Goal: Transaction & Acquisition: Purchase product/service

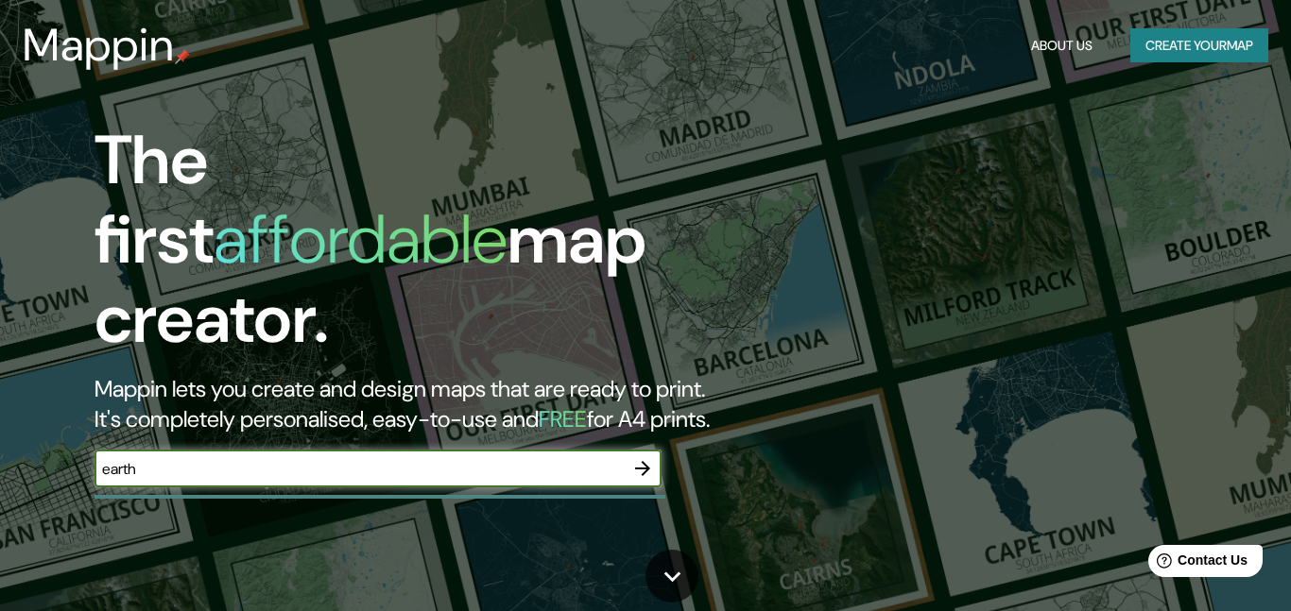
click at [113, 458] on input "earth" at bounding box center [359, 469] width 529 height 22
type input "Earth"
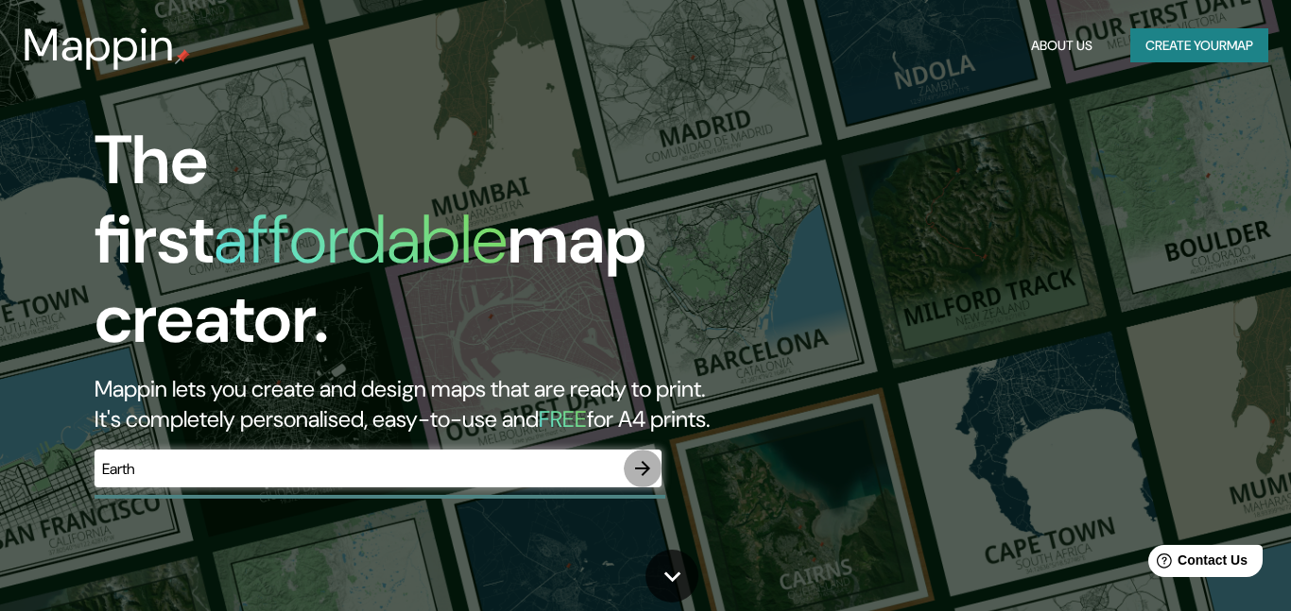
click at [636, 457] on icon "button" at bounding box center [642, 468] width 23 height 23
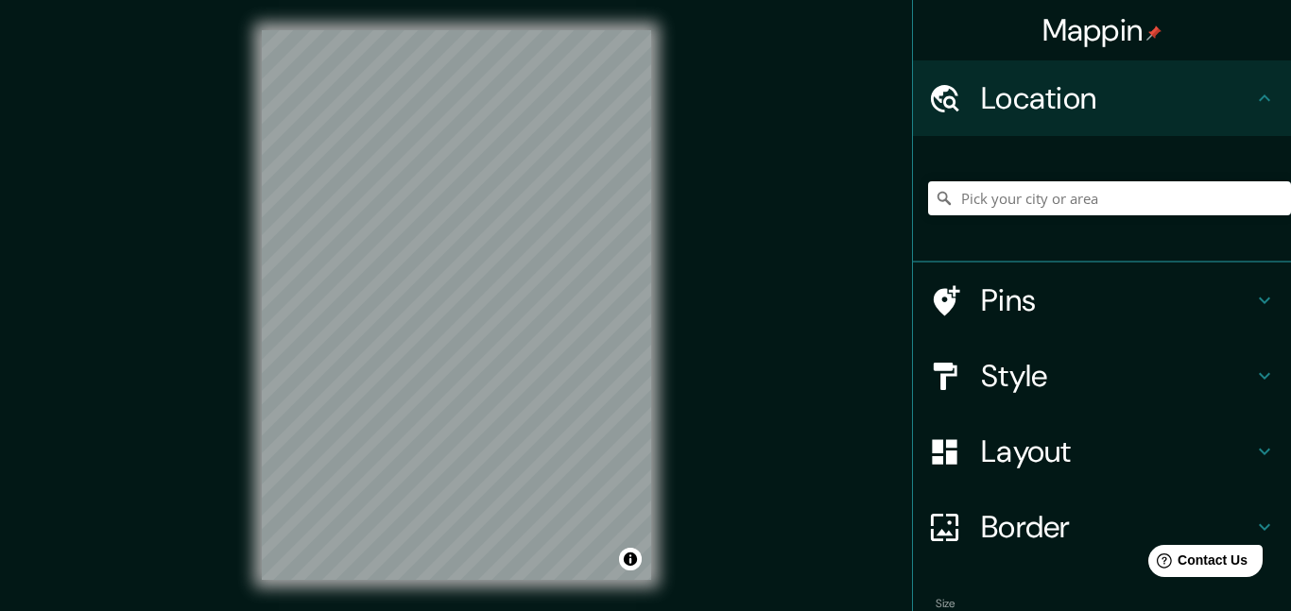
click at [1027, 526] on h4 "Border" at bounding box center [1117, 527] width 272 height 38
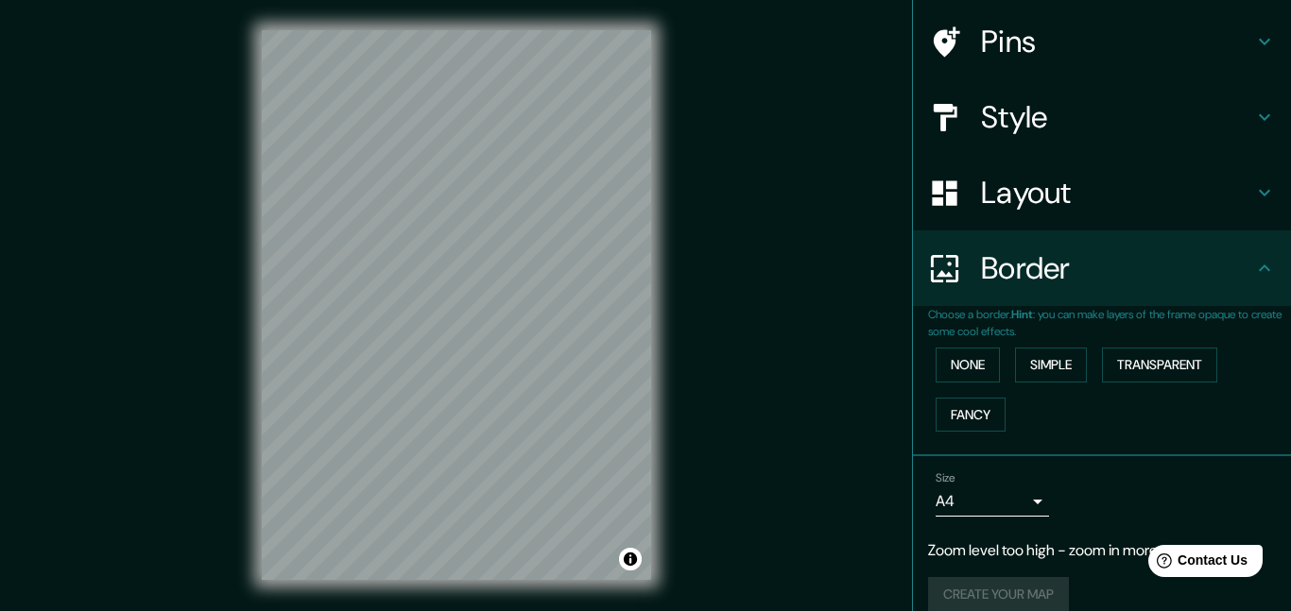
scroll to position [133, 0]
click at [1105, 276] on h4 "Border" at bounding box center [1117, 269] width 272 height 38
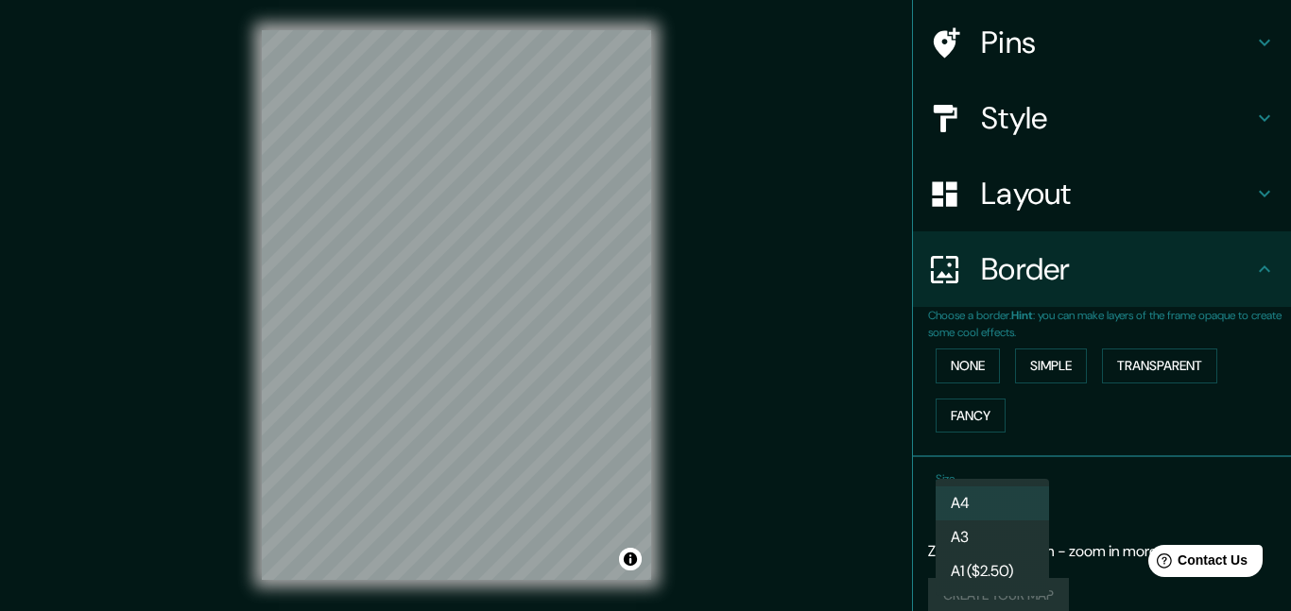
click at [1022, 498] on body "Mappin Location Pins Style Layout Border Choose a border. Hint : you can make l…" at bounding box center [645, 305] width 1291 height 611
click at [1016, 533] on li "A3" at bounding box center [992, 538] width 113 height 34
click at [1033, 506] on body "Mappin Location Pins Style Layout Border Choose a border. Hint : you can make l…" at bounding box center [645, 305] width 1291 height 611
click at [1015, 505] on li "A4" at bounding box center [992, 504] width 113 height 34
type input "single"
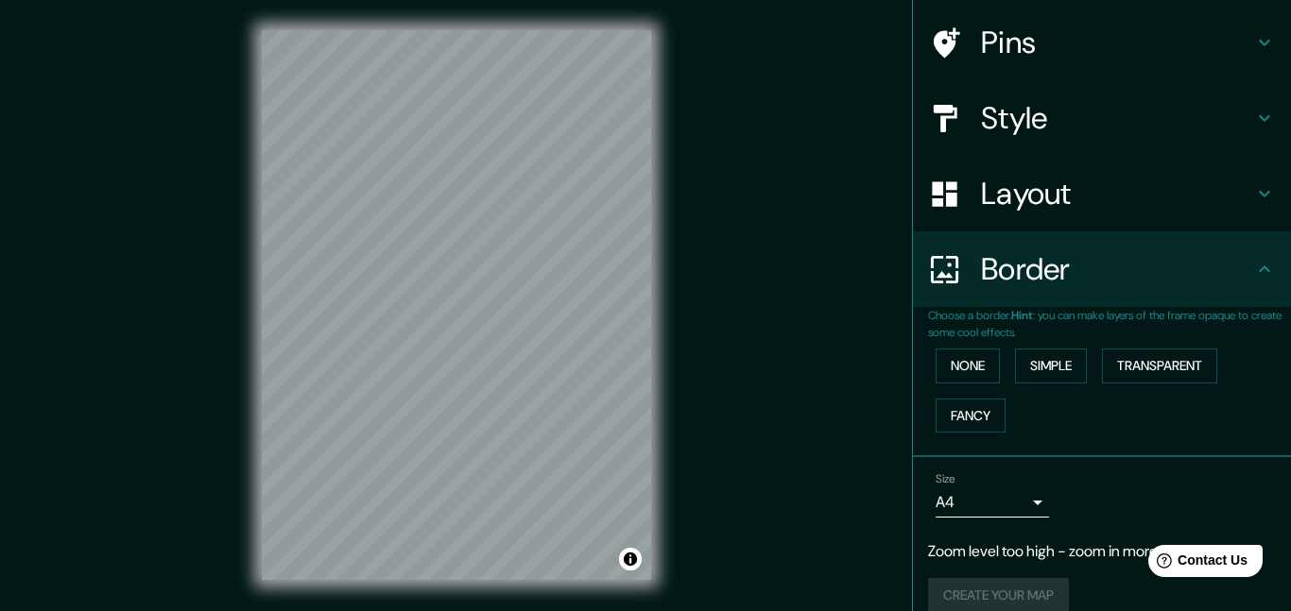
click at [1148, 482] on div "Size A4 single" at bounding box center [1102, 495] width 348 height 60
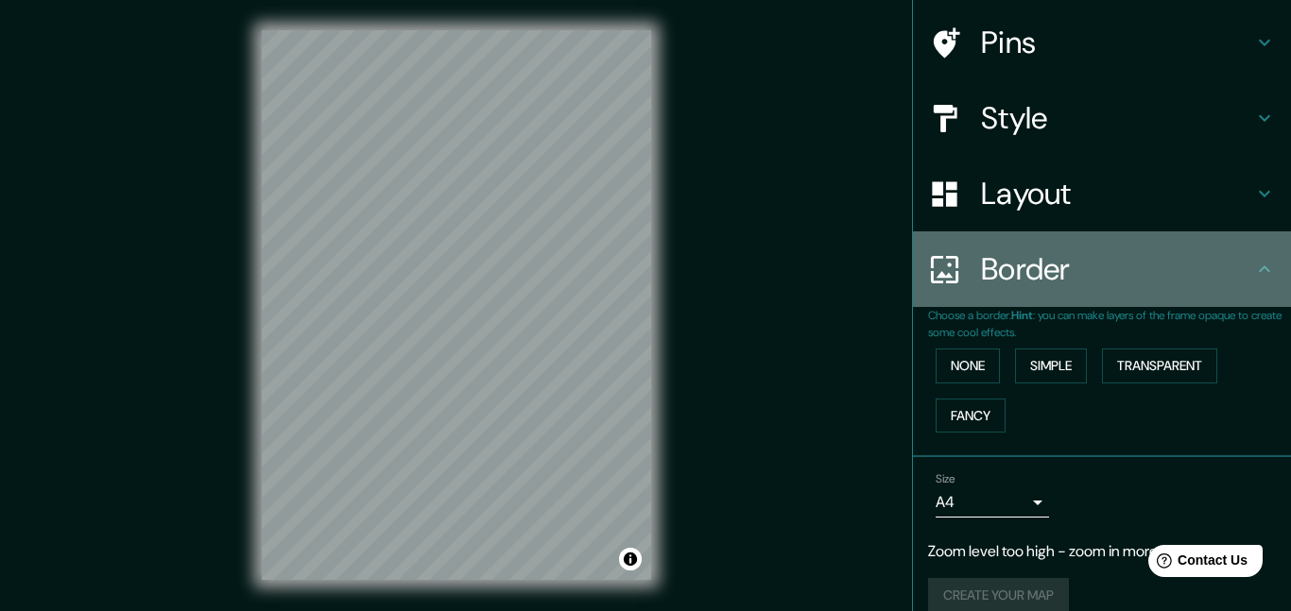
click at [1164, 242] on div "Border" at bounding box center [1102, 270] width 378 height 76
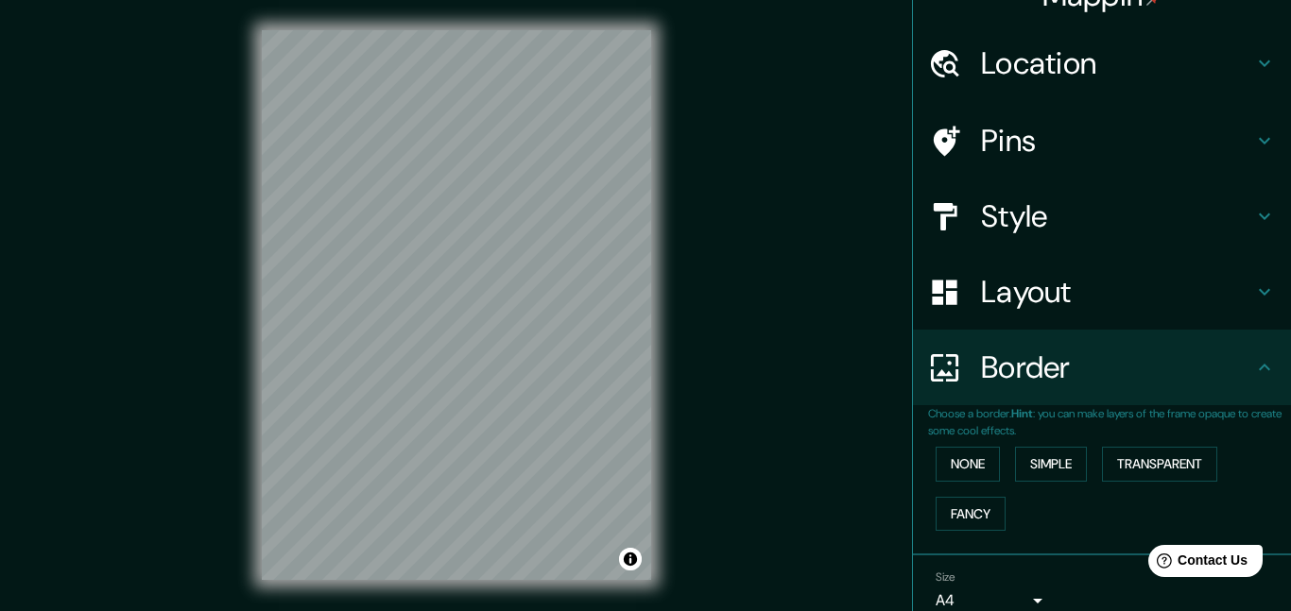
scroll to position [0, 0]
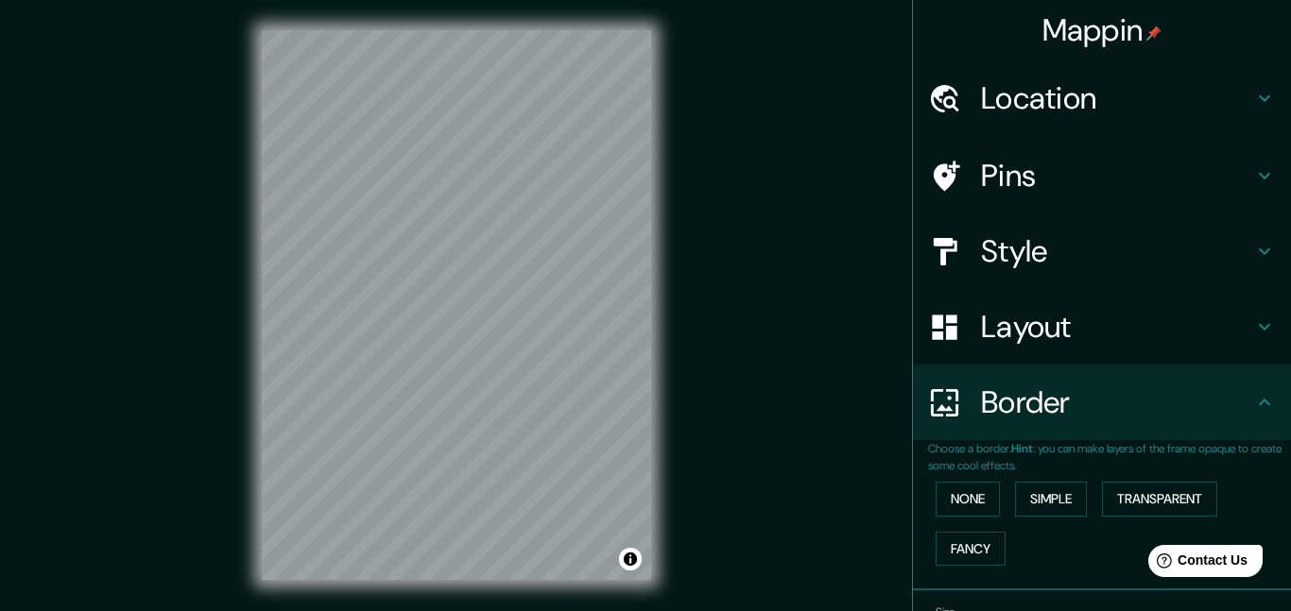
click at [1017, 321] on h4 "Layout" at bounding box center [1117, 327] width 272 height 38
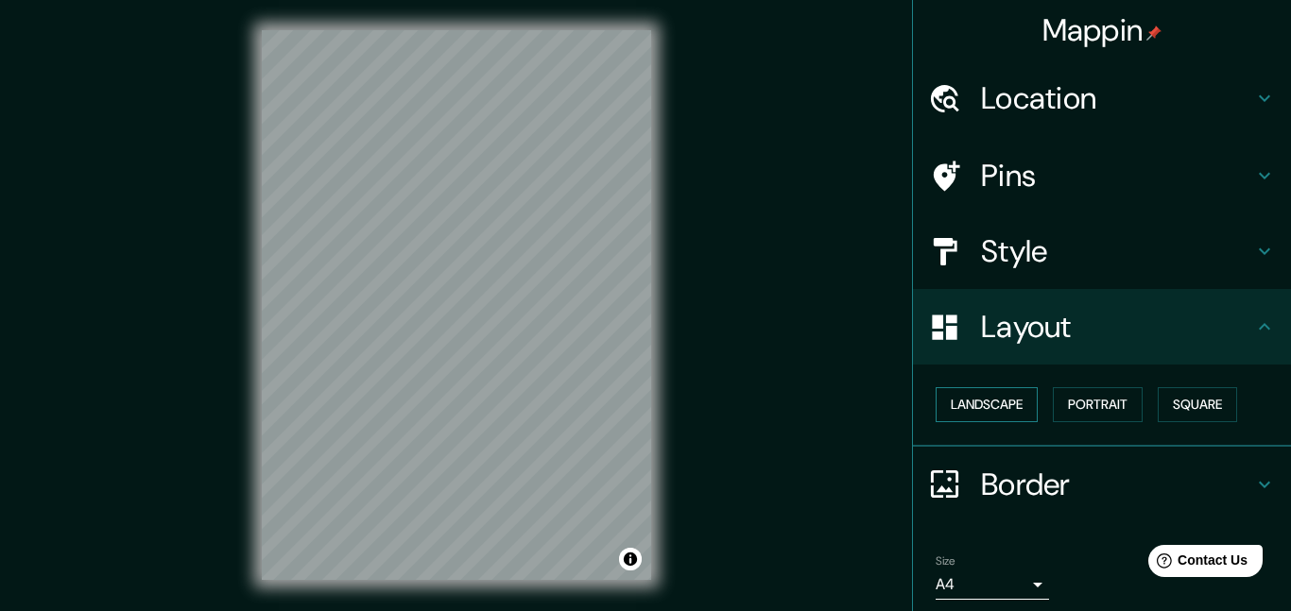
click at [1020, 396] on button "Landscape" at bounding box center [987, 404] width 102 height 35
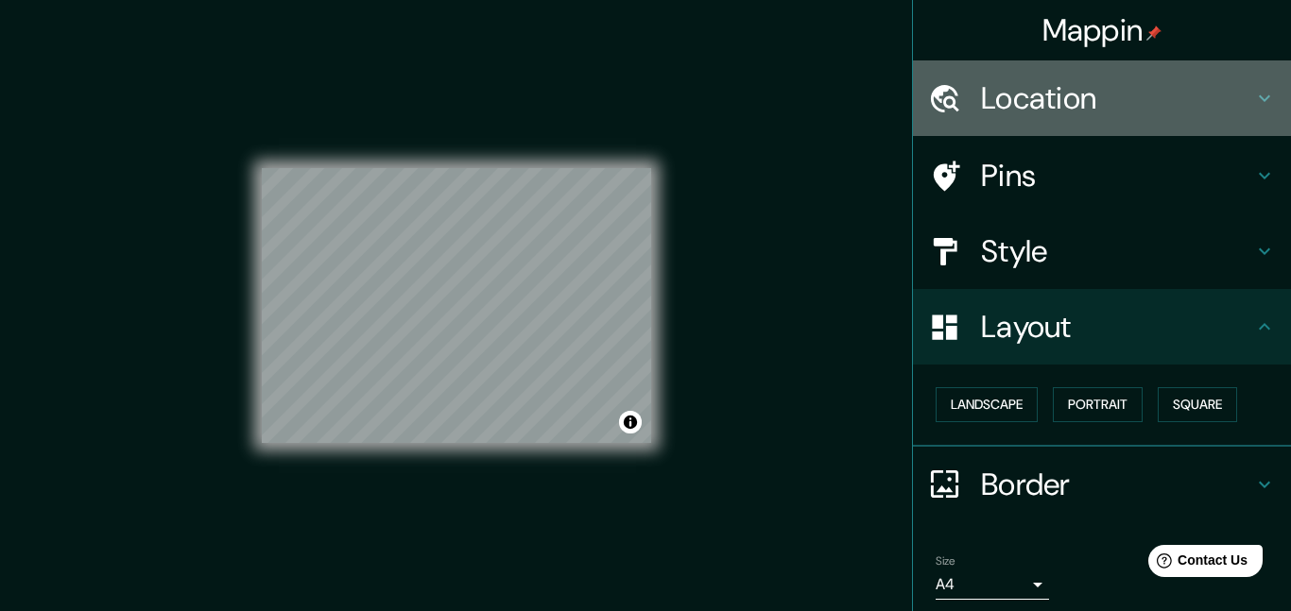
click at [1043, 105] on h4 "Location" at bounding box center [1117, 98] width 272 height 38
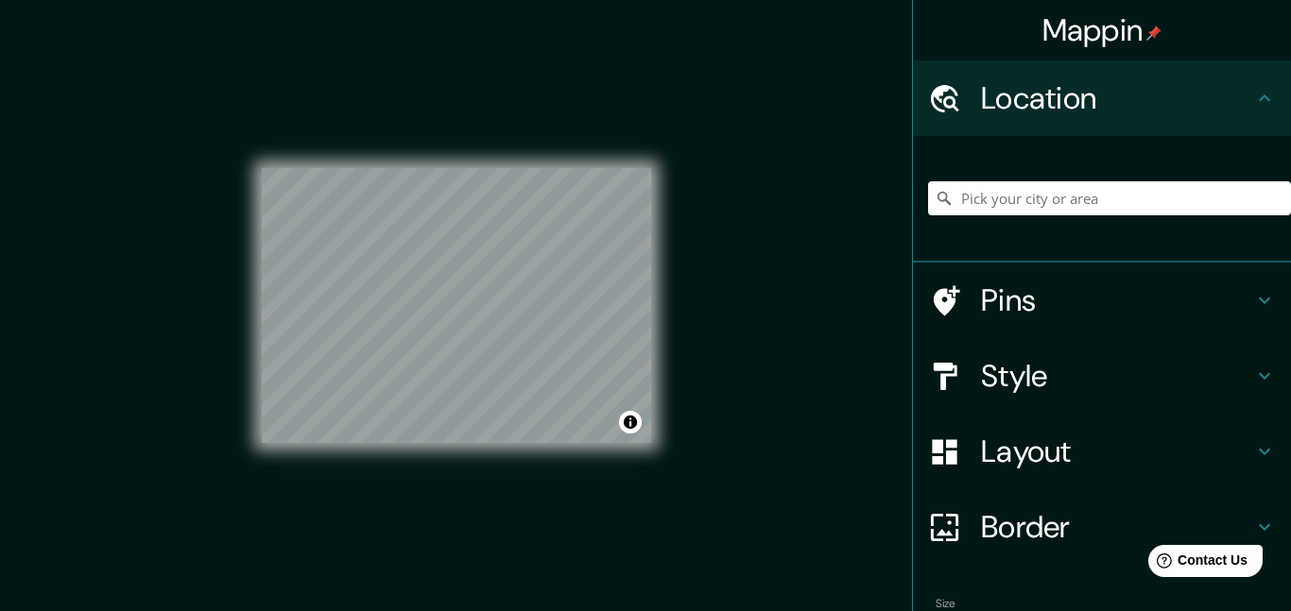
click at [1024, 284] on h4 "Pins" at bounding box center [1117, 301] width 272 height 38
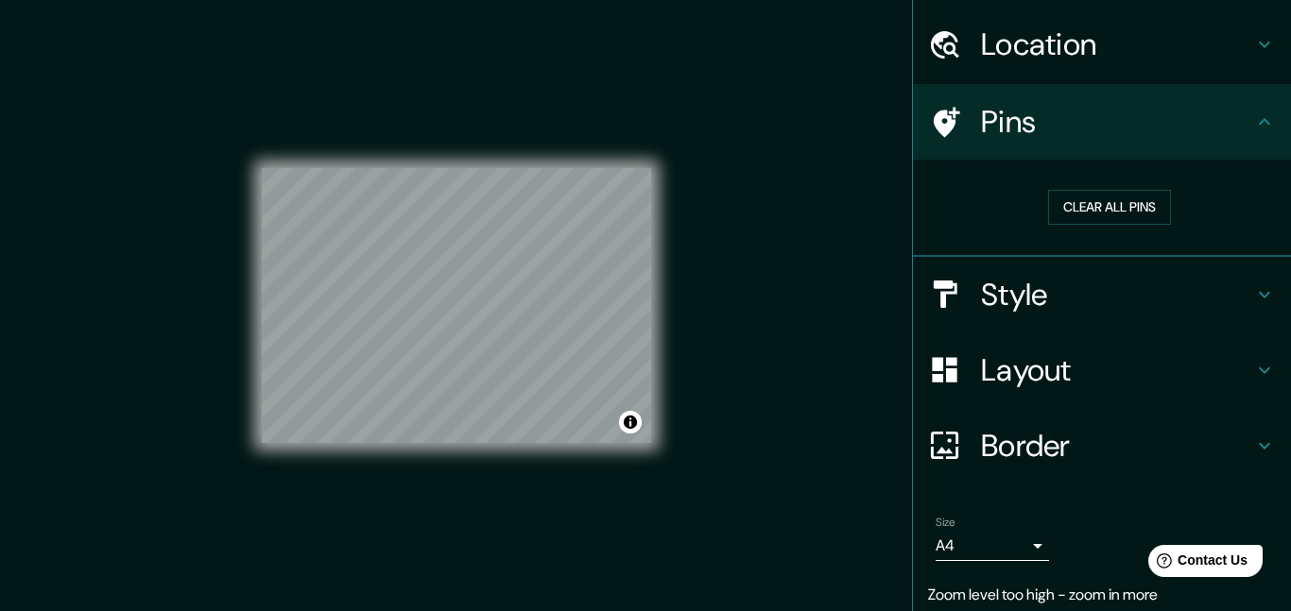
scroll to position [62, 0]
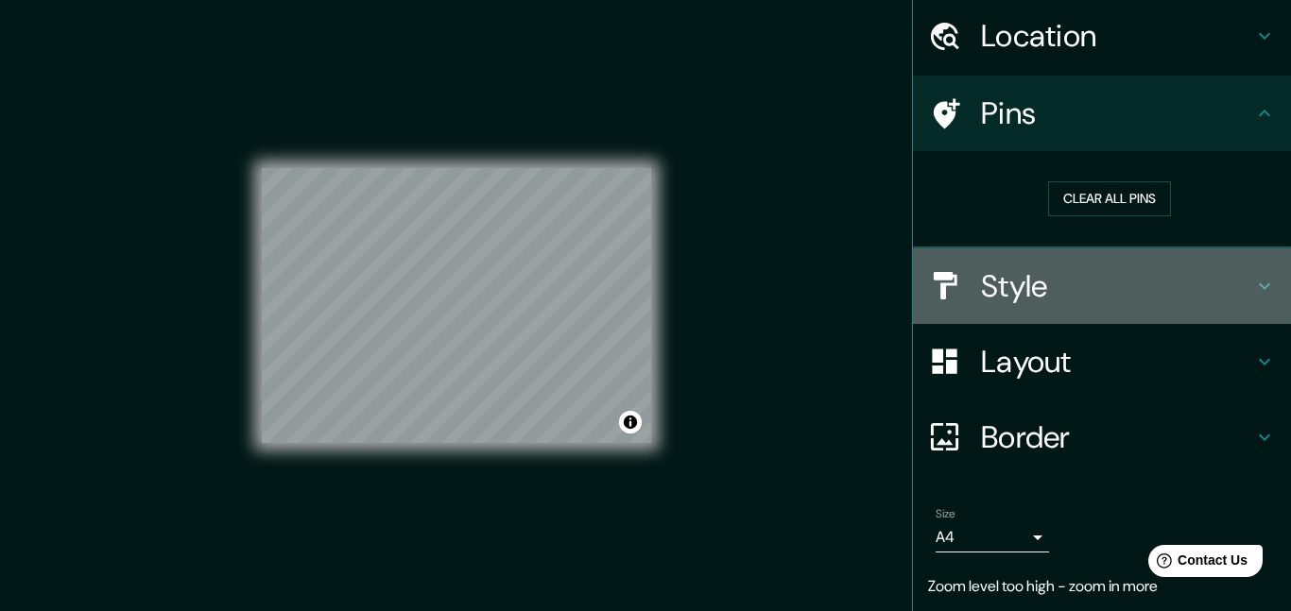
click at [1024, 284] on h4 "Style" at bounding box center [1117, 286] width 272 height 38
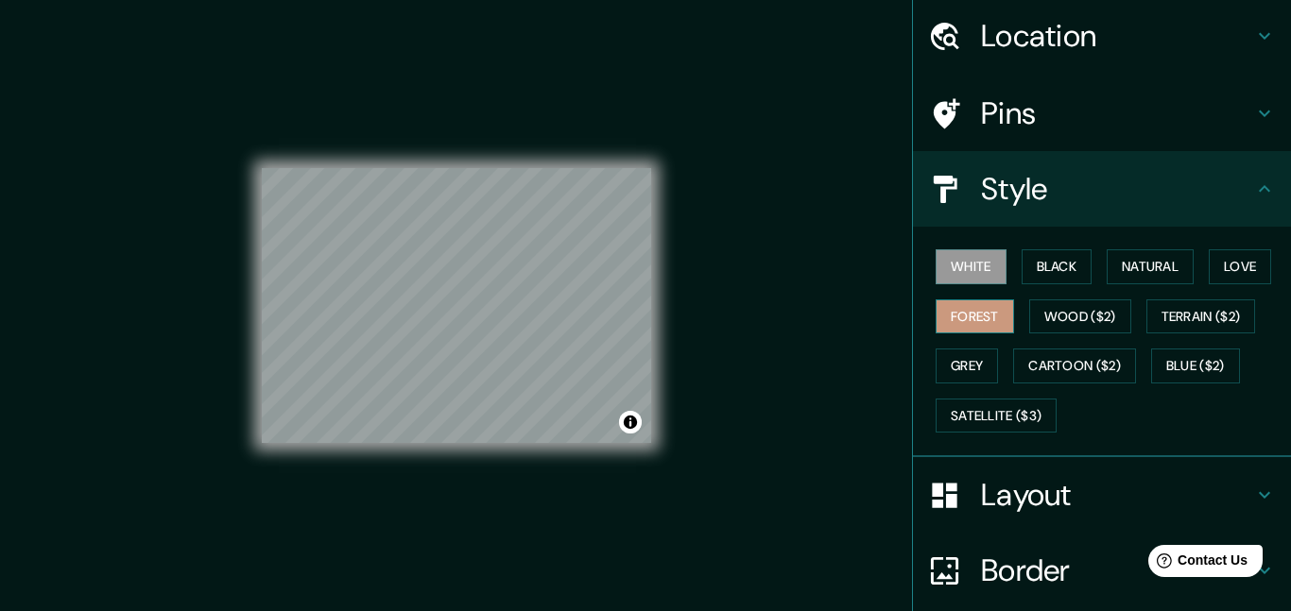
click at [1004, 310] on button "Forest" at bounding box center [975, 317] width 78 height 35
click at [981, 260] on button "White" at bounding box center [971, 267] width 71 height 35
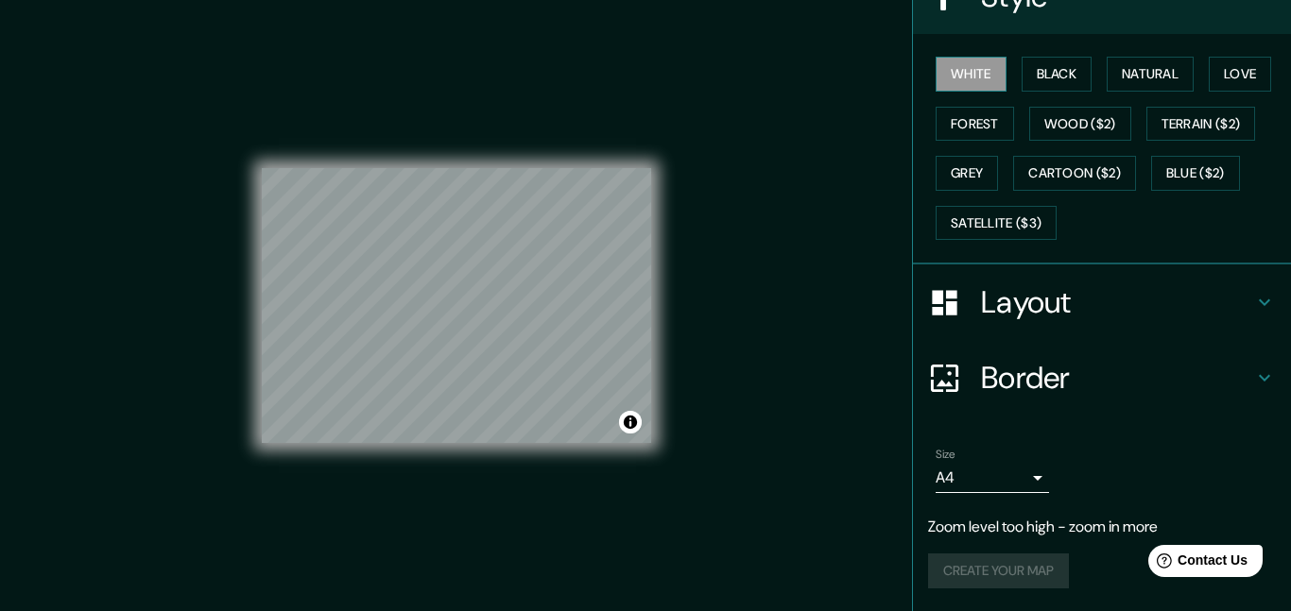
scroll to position [250, 0]
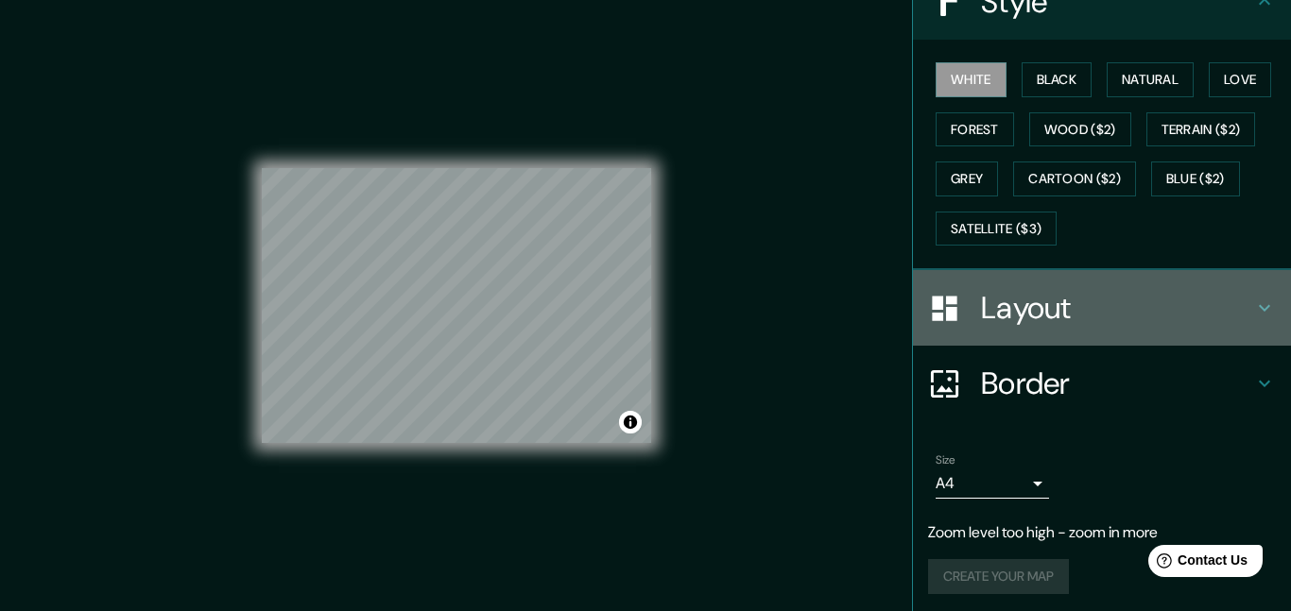
click at [994, 318] on h4 "Layout" at bounding box center [1117, 308] width 272 height 38
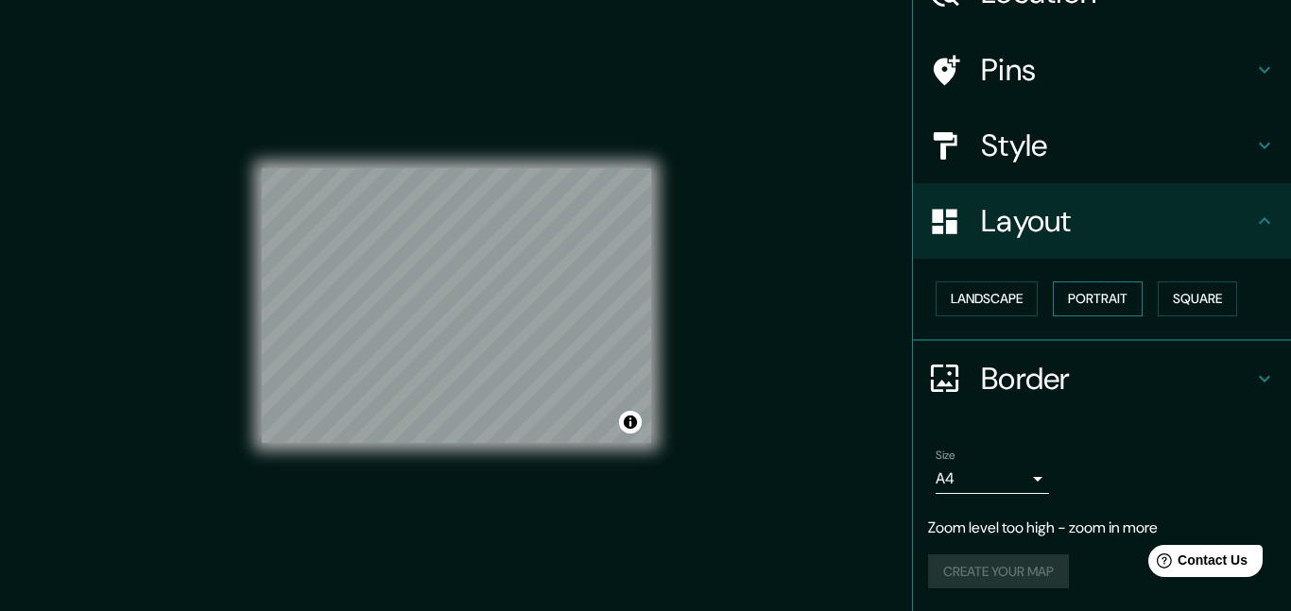
scroll to position [0, 0]
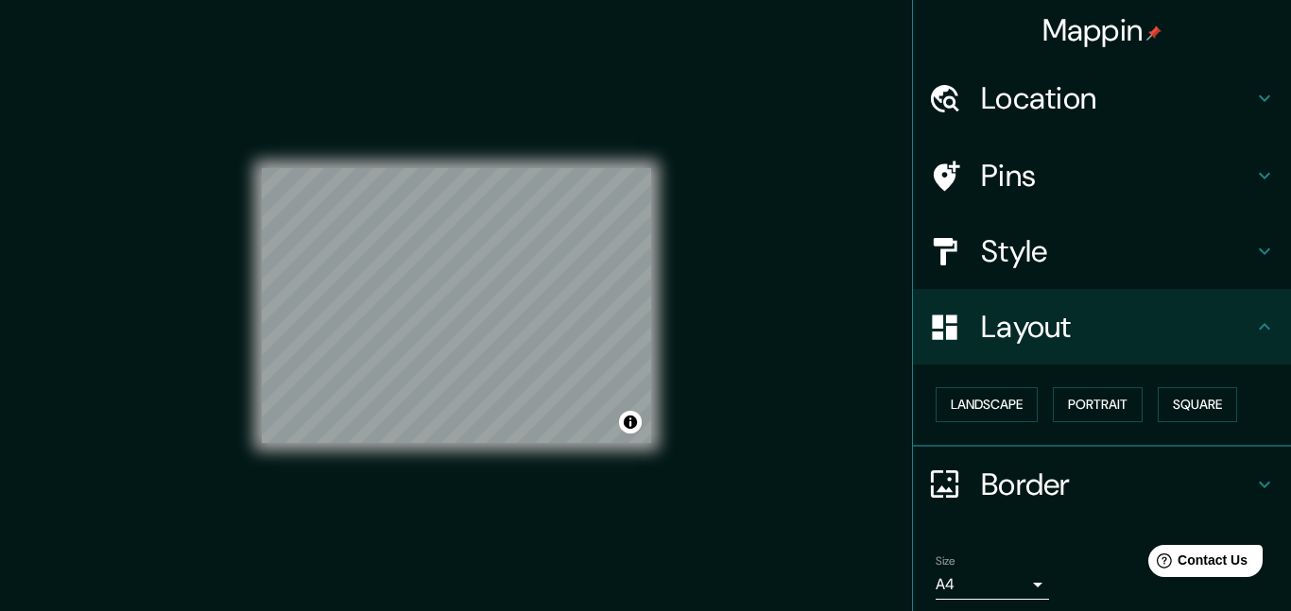
click at [957, 148] on div "Pins" at bounding box center [1102, 176] width 378 height 76
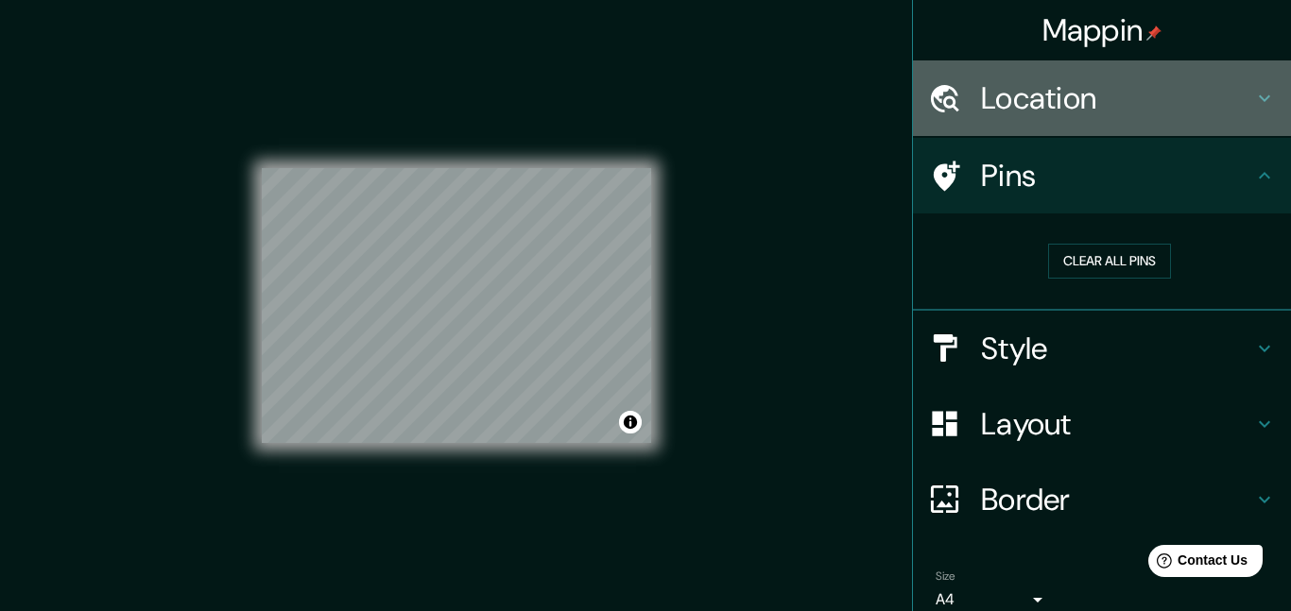
click at [1030, 120] on div "Location" at bounding box center [1102, 98] width 378 height 76
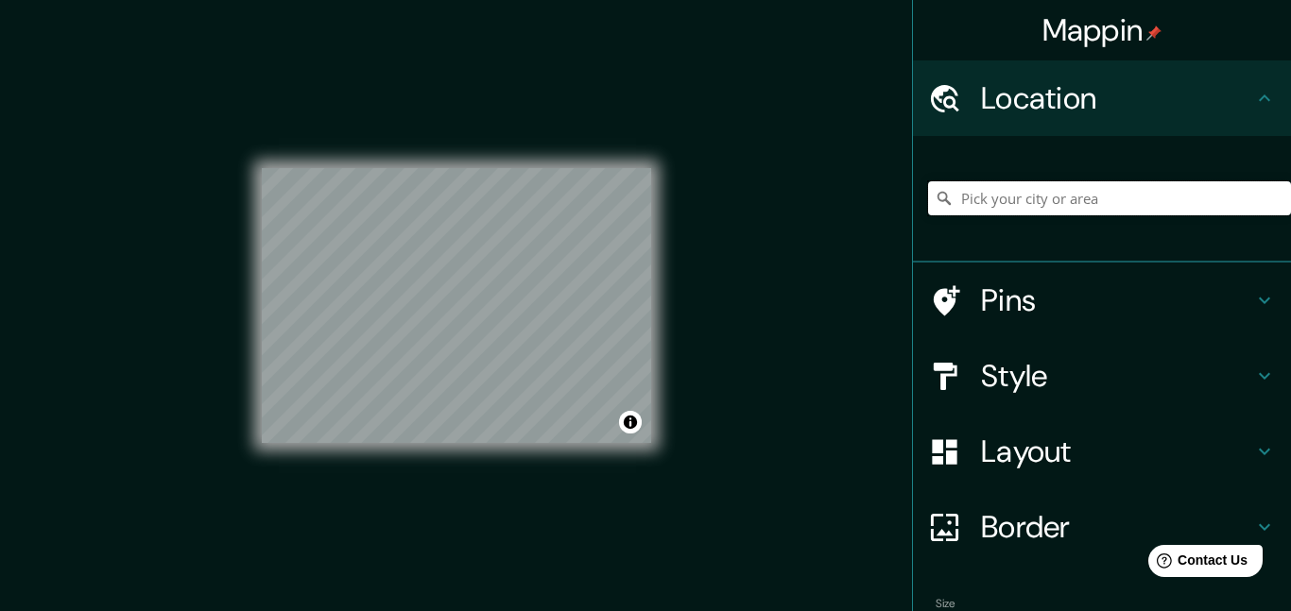
click at [1006, 212] on input "Pick your city or area" at bounding box center [1109, 198] width 363 height 34
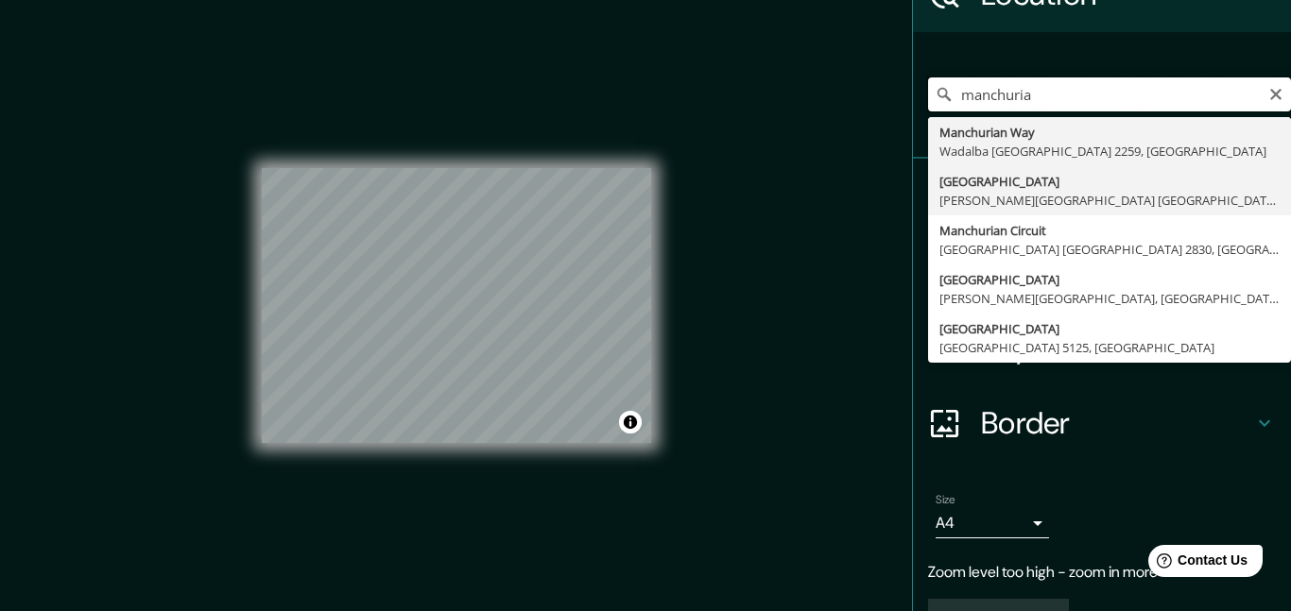
scroll to position [112, 0]
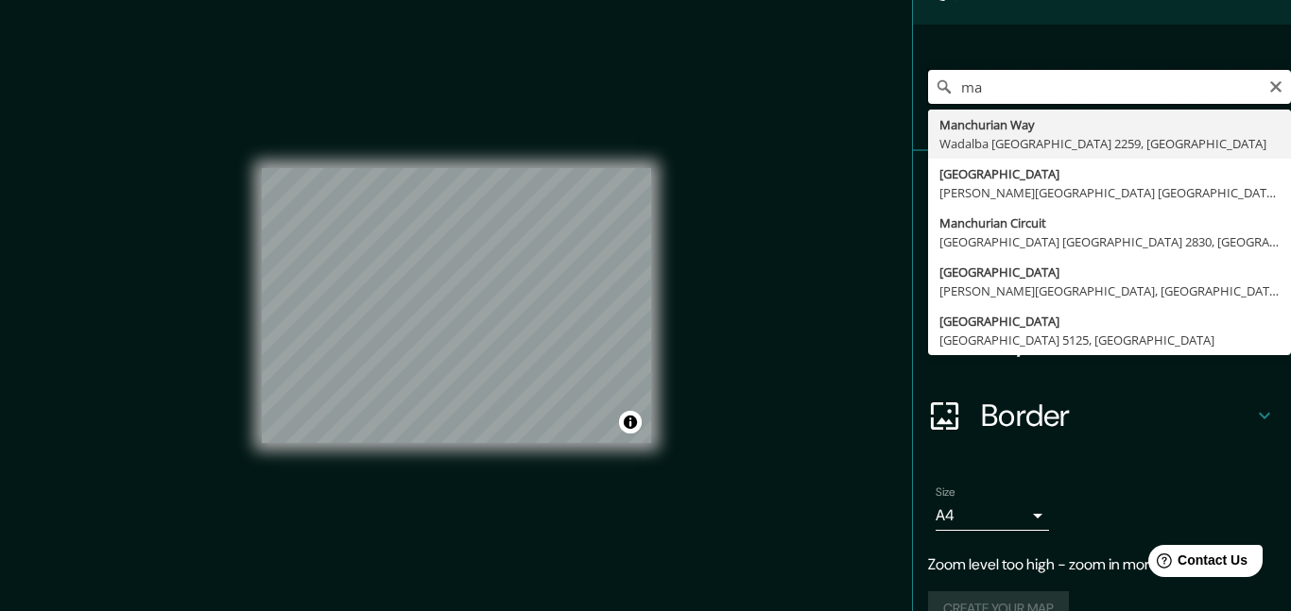
type input "m"
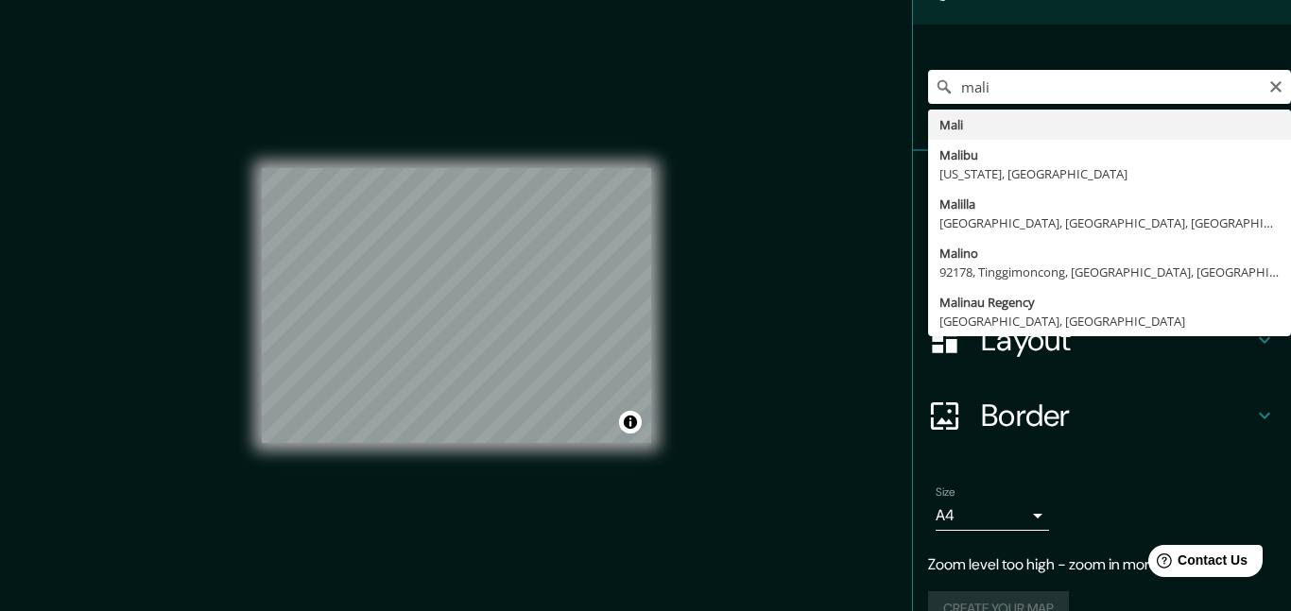
type input "Mali"
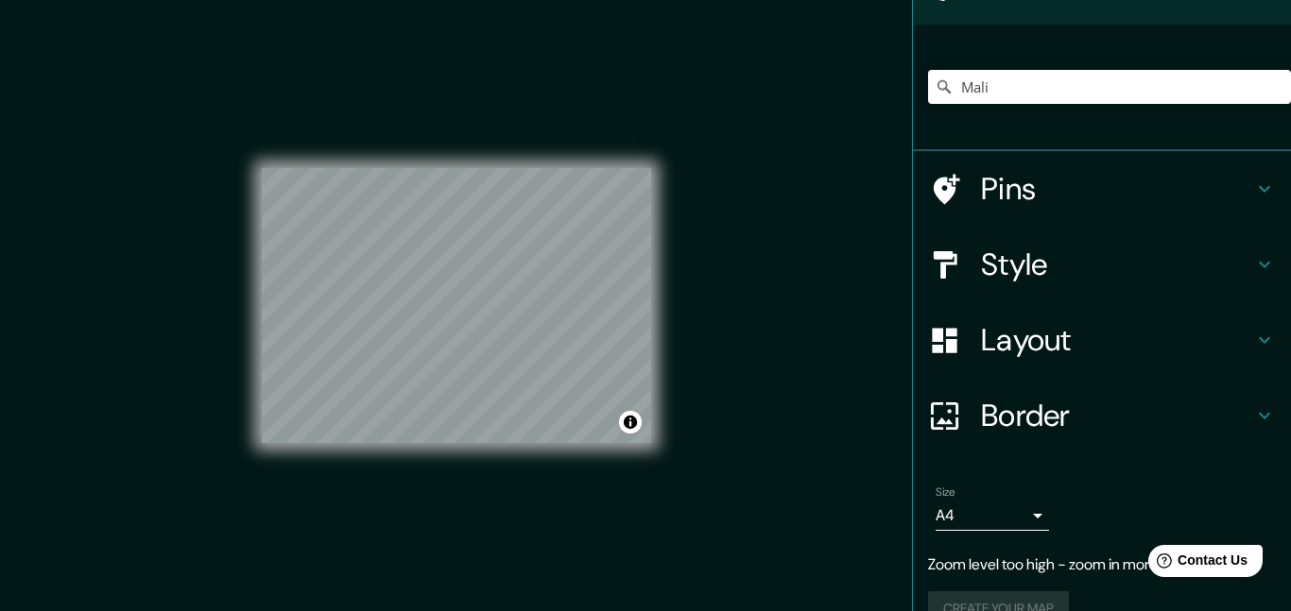
click at [1075, 180] on h4 "Pins" at bounding box center [1117, 189] width 272 height 38
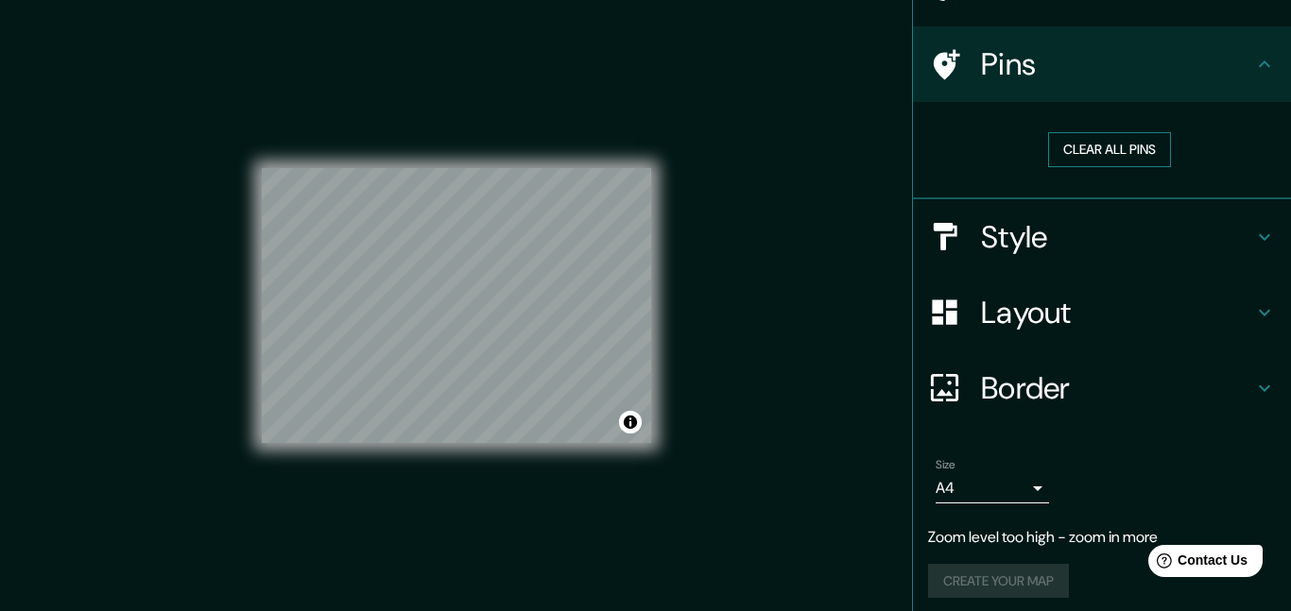
click at [1098, 146] on button "Clear all pins" at bounding box center [1109, 149] width 123 height 35
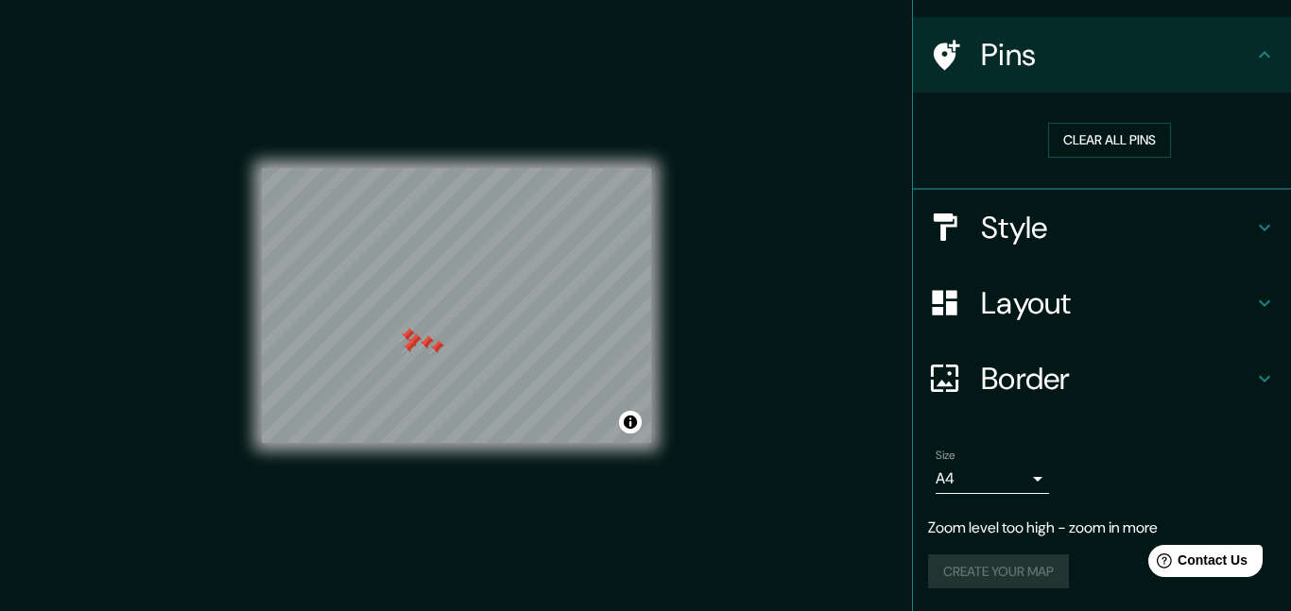
click at [1015, 478] on body "Mappin Location [GEOGRAPHIC_DATA] Pins Clear all pins Style Layout Border Choos…" at bounding box center [645, 305] width 1291 height 611
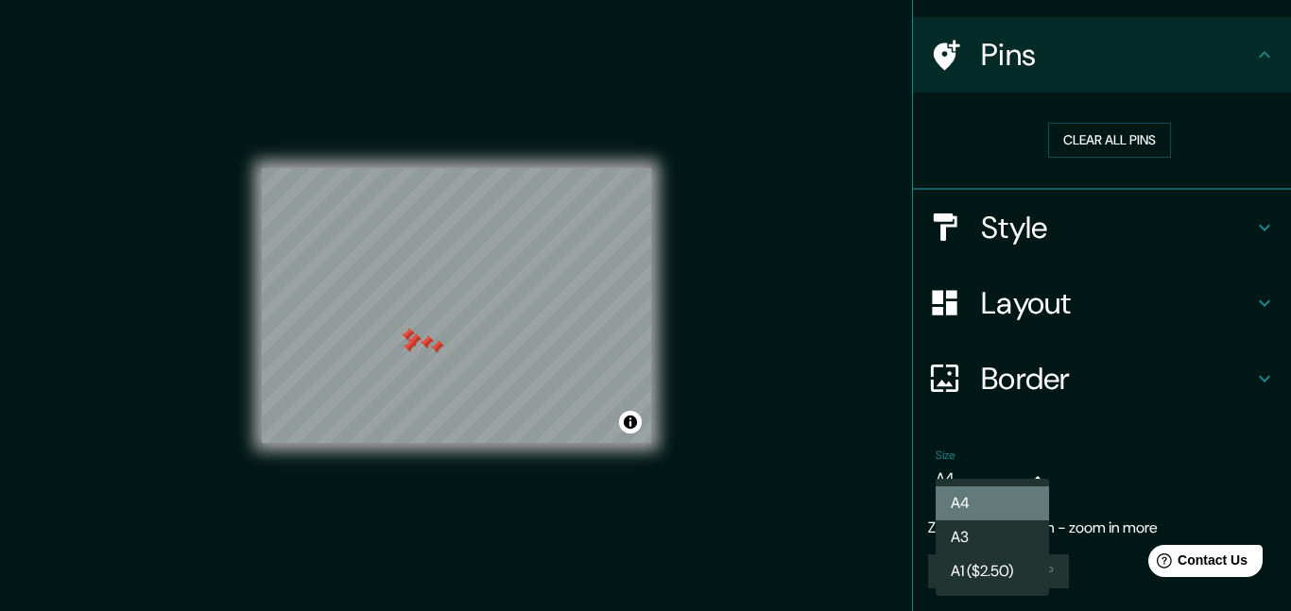
click at [1012, 491] on li "A4" at bounding box center [992, 504] width 113 height 34
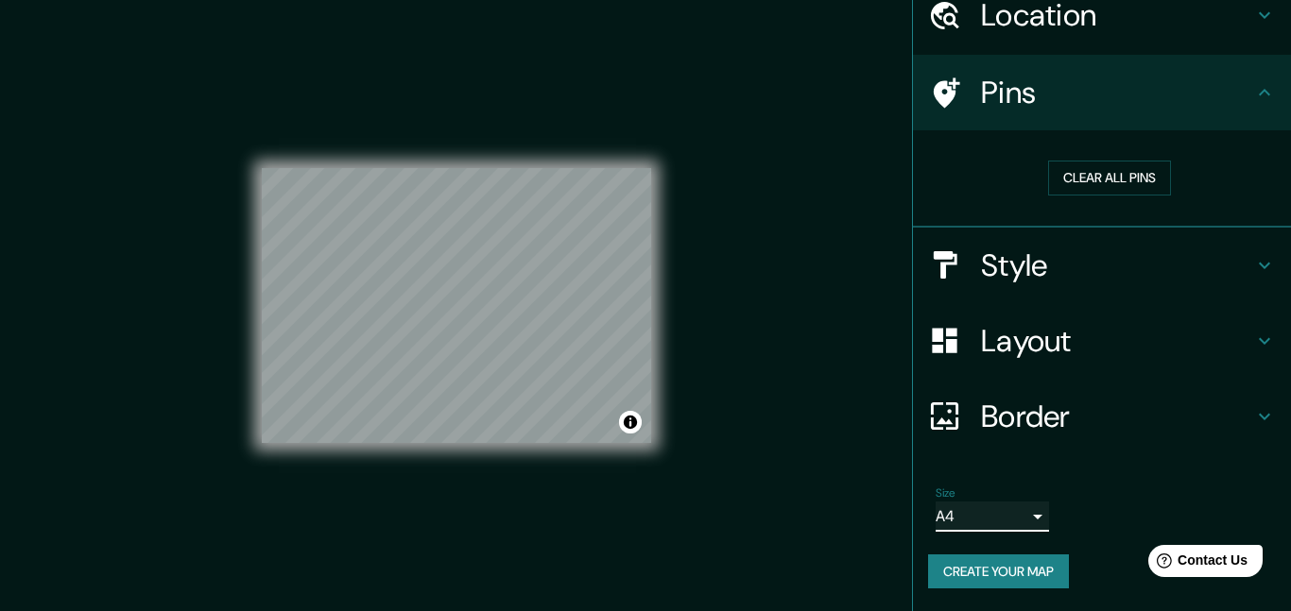
scroll to position [83, 0]
